Goal: Transaction & Acquisition: Subscribe to service/newsletter

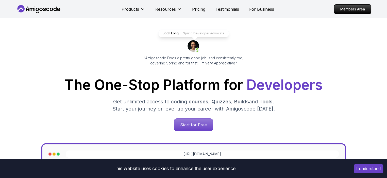
click at [340, 12] on p "Members Area" at bounding box center [353, 9] width 37 height 9
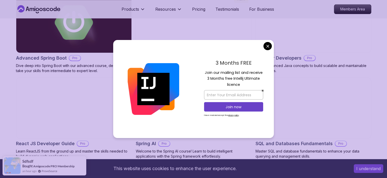
scroll to position [578, 0]
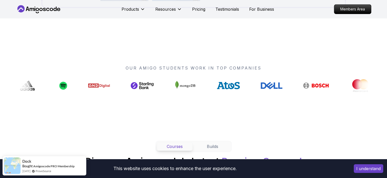
scroll to position [323, 0]
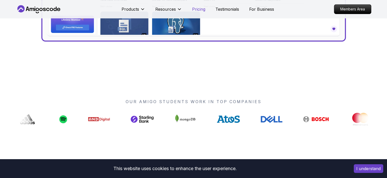
click at [199, 9] on p "Pricing" at bounding box center [198, 9] width 13 height 6
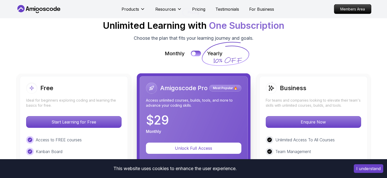
scroll to position [1116, 0]
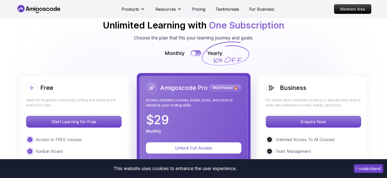
click at [197, 53] on button at bounding box center [196, 53] width 11 height 6
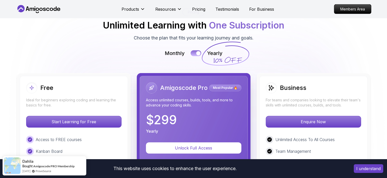
click at [193, 52] on button at bounding box center [196, 53] width 11 height 6
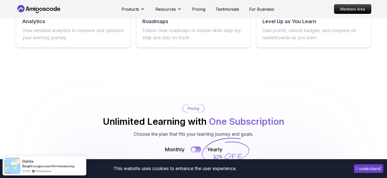
scroll to position [861, 0]
